Goal: Navigation & Orientation: Find specific page/section

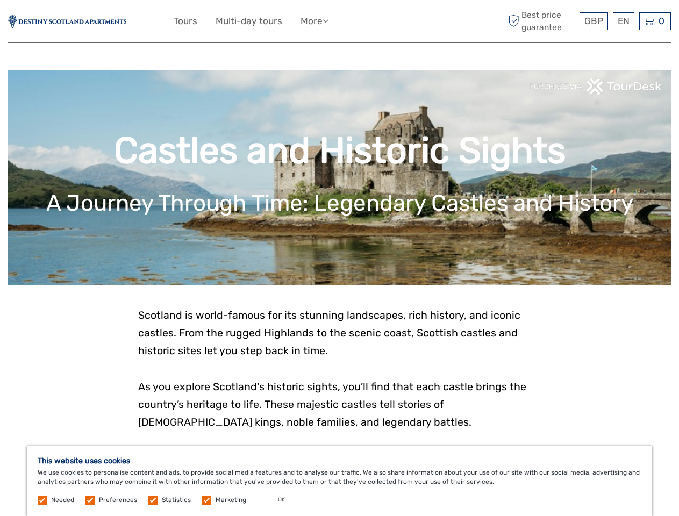
click at [339, 21] on ul "Tours Multi-day tours More Travel Articles Back to Web Travel Articles Back to …" at bounding box center [259, 21] width 171 height 16
click at [315, 21] on link "More" at bounding box center [314, 21] width 28 height 16
click at [328, 20] on icon at bounding box center [325, 20] width 6 height 9
click at [593, 21] on span "GBP" at bounding box center [593, 21] width 19 height 11
click at [623, 21] on div "EN English Español Deutsch" at bounding box center [622, 21] width 21 height 18
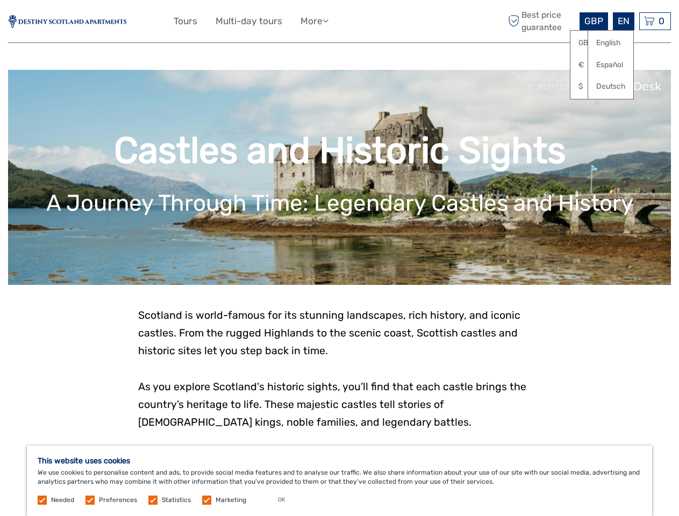
click at [654, 21] on div "0 Items Total £0.00 Checkout The shopping cart is empty." at bounding box center [655, 21] width 32 height 18
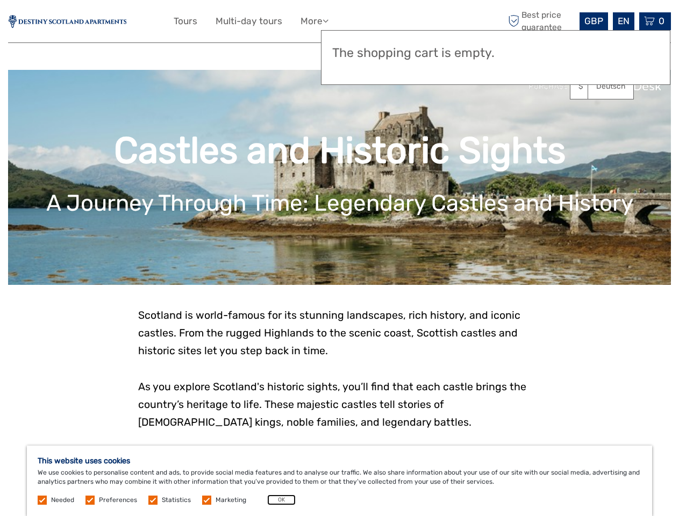
click at [277, 500] on button "OK" at bounding box center [281, 499] width 28 height 11
